Goal: Leave review/rating: Leave review/rating

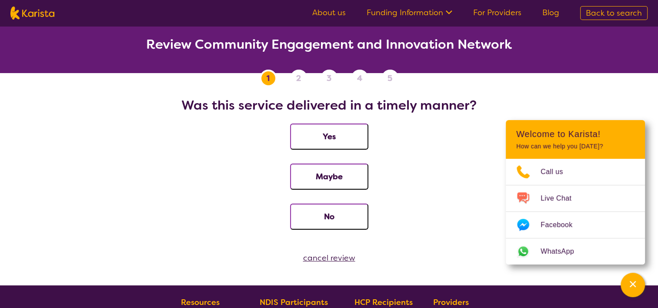
click at [338, 141] on button "Yes" at bounding box center [329, 137] width 78 height 26
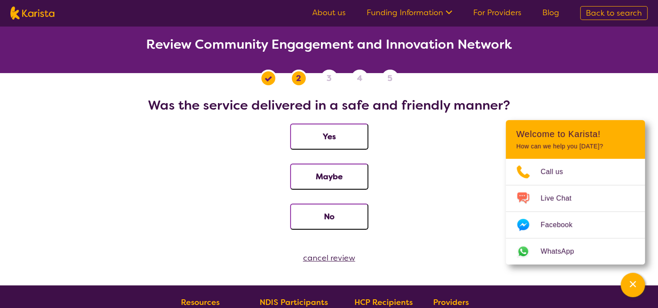
click at [338, 141] on button "Yes" at bounding box center [329, 137] width 78 height 26
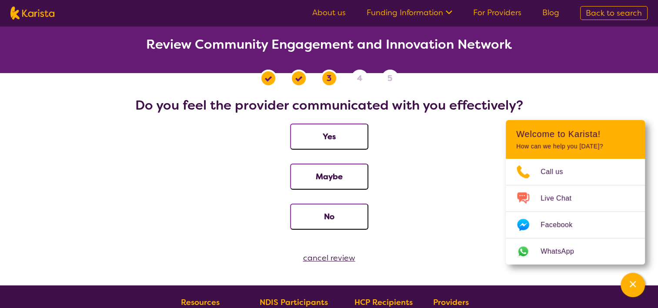
click at [338, 141] on button "Yes" at bounding box center [329, 137] width 78 height 26
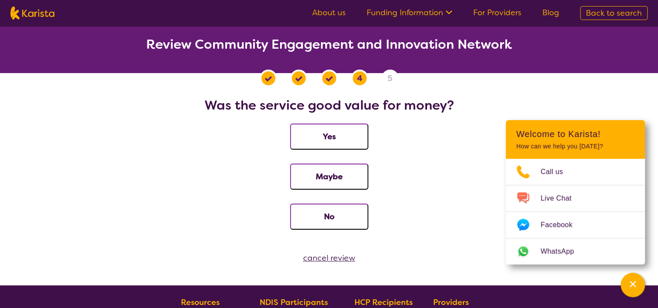
click at [338, 141] on button "Yes" at bounding box center [329, 137] width 78 height 26
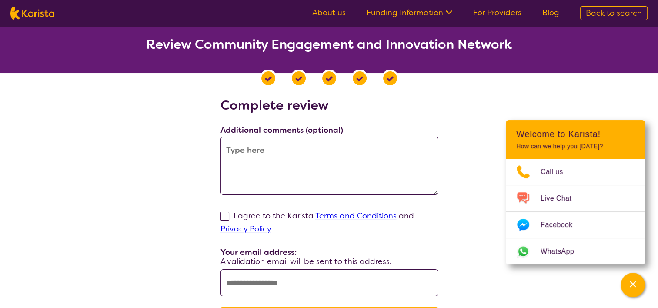
click at [221, 219] on span at bounding box center [225, 216] width 9 height 9
click at [271, 226] on input "I agree to the Karista Terms and Conditions and Privacy Policy" at bounding box center [274, 229] width 6 height 6
checkbox input "true"
click at [276, 151] on textarea at bounding box center [329, 166] width 217 height 58
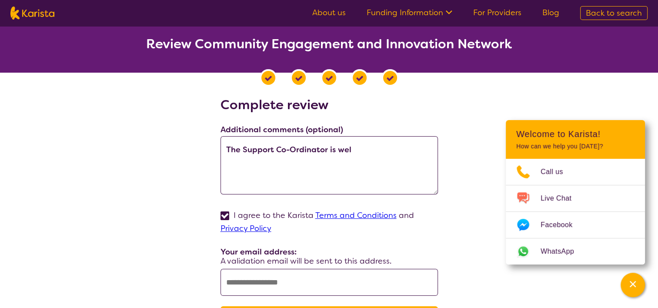
click at [240, 147] on textarea "The Support Co-Ordinator is wel" at bounding box center [329, 165] width 217 height 58
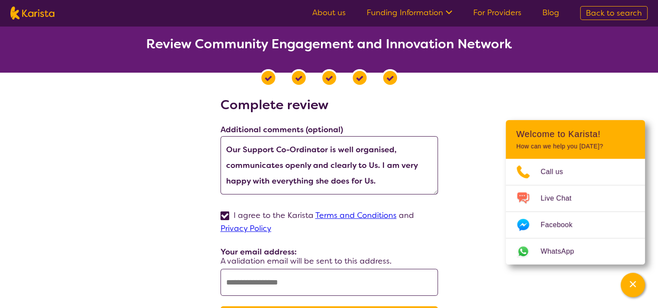
type textarea "Our Support Co-Ordinator is well organised, communicates openly and clearly to …"
click at [277, 279] on input "text" at bounding box center [329, 282] width 217 height 27
type input "**********"
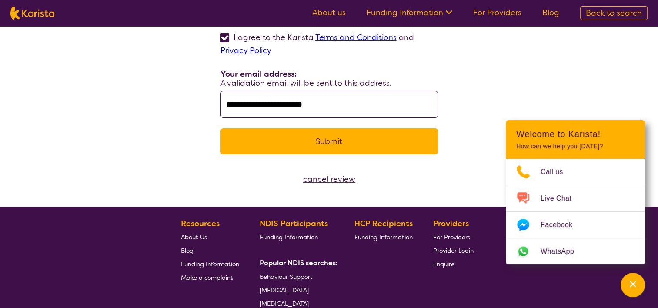
scroll to position [179, 0]
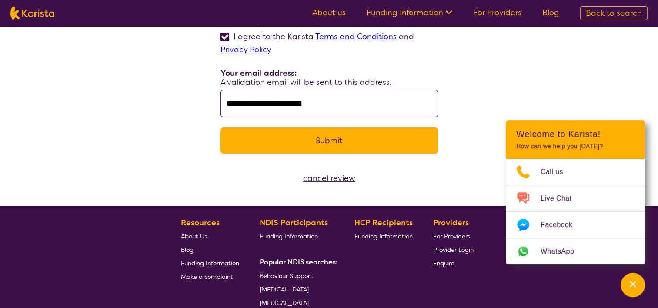
click at [378, 146] on button "Submit" at bounding box center [329, 140] width 217 height 26
